Goal: Transaction & Acquisition: Book appointment/travel/reservation

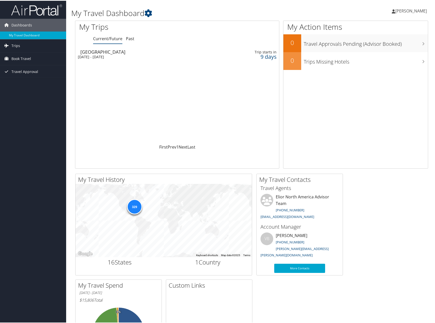
click at [23, 72] on span "Travel Approval" at bounding box center [24, 71] width 27 height 13
click at [24, 56] on span "Book Travel" at bounding box center [21, 58] width 20 height 13
click at [30, 83] on link "Book/Manage Online Trips" at bounding box center [33, 84] width 66 height 8
